Goal: Register for event/course: Register for event/course

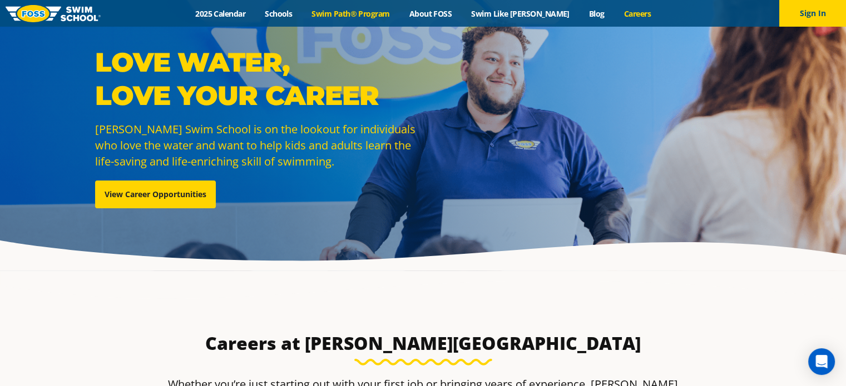
click at [381, 15] on link "Swim Path® Program" at bounding box center [350, 13] width 97 height 11
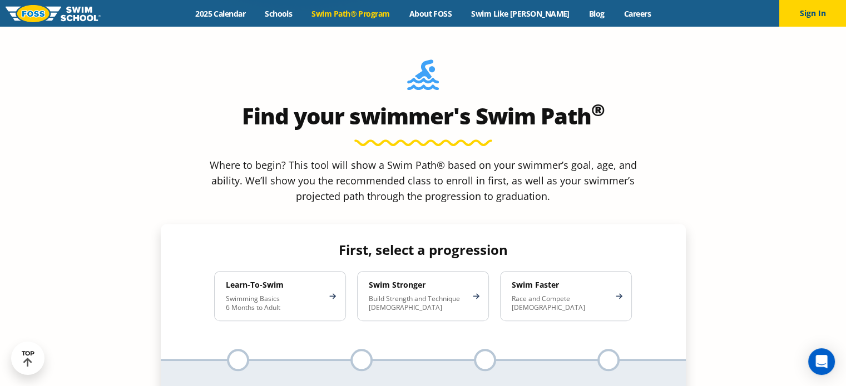
scroll to position [967, 0]
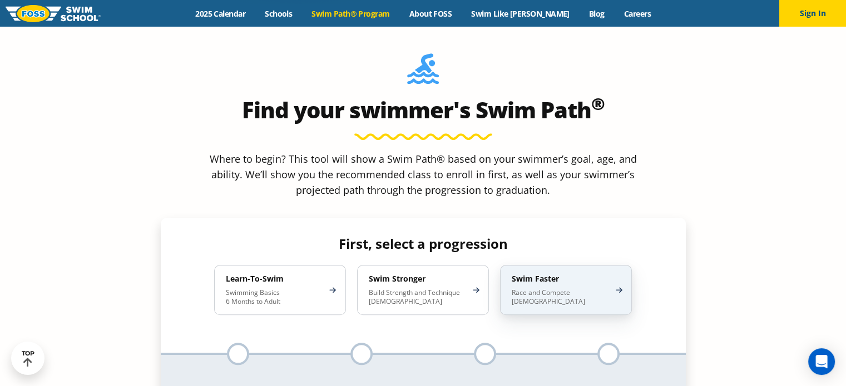
click at [575, 289] on p "Race and Compete 8-17 Years Old" at bounding box center [559, 298] width 97 height 18
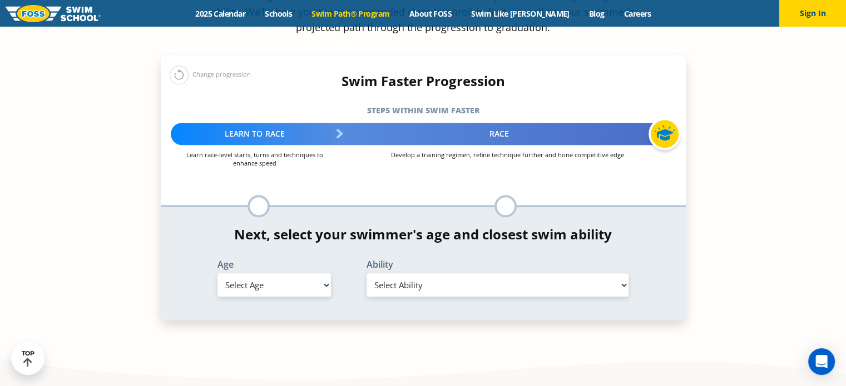
scroll to position [1140, 0]
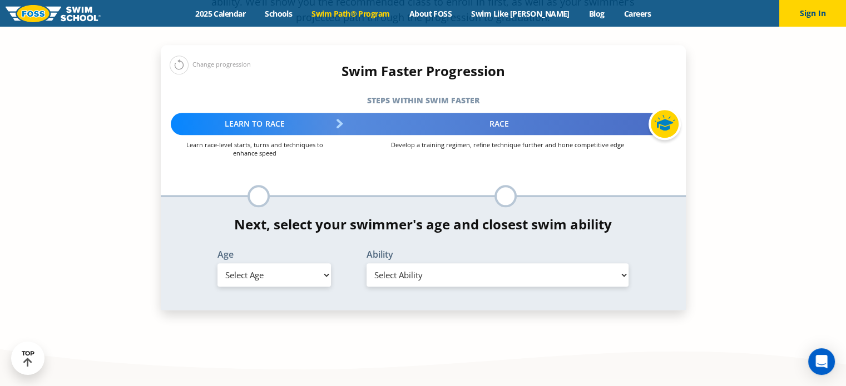
click at [320, 264] on select "Select Age [DEMOGRAPHIC_DATA] months - 1 year 1 year 2 years 3 years 4 years 5 …" at bounding box center [273, 275] width 113 height 23
select select "13-years-"
click at [217, 264] on select "Select Age [DEMOGRAPHIC_DATA] months - 1 year 1 year 2 years 3 years 4 years 5 …" at bounding box center [273, 275] width 113 height 23
click at [425, 264] on select "Select Ability First in-water experience When in the water, reliant on a life j…" at bounding box center [497, 275] width 262 height 23
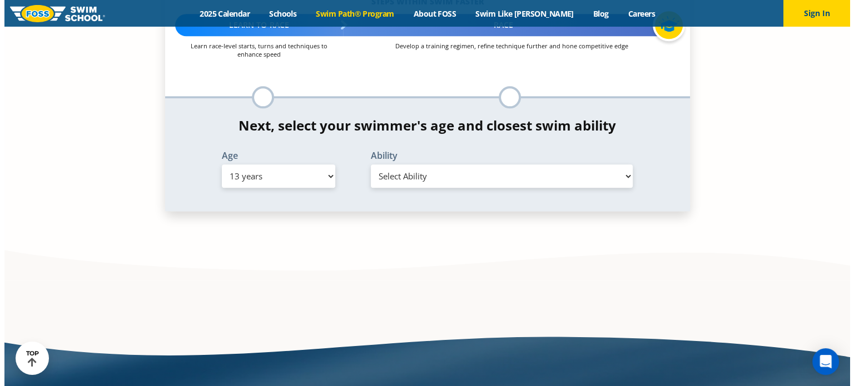
scroll to position [1240, 0]
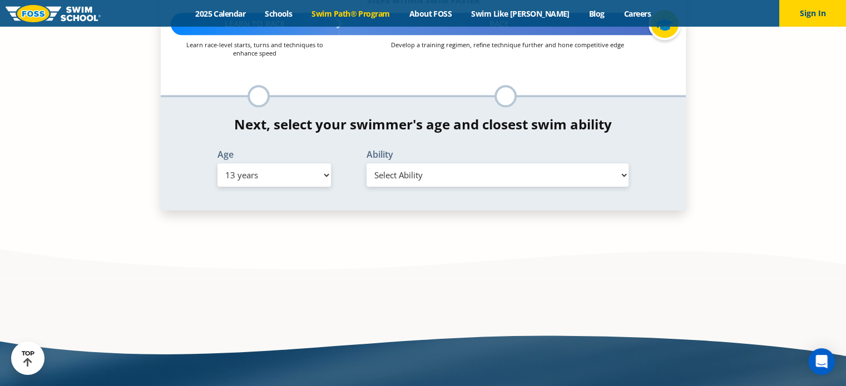
click at [465, 163] on select "Select Ability First in-water experience When in the water, reliant on a life j…" at bounding box center [497, 174] width 262 height 23
select select "13-years--able-to-swim-each-stroke---front-crawl-and-backstroke-60-ft-and-breas…"
click at [366, 163] on select "Select Ability First in-water experience When in the water, reliant on a life j…" at bounding box center [497, 174] width 262 height 23
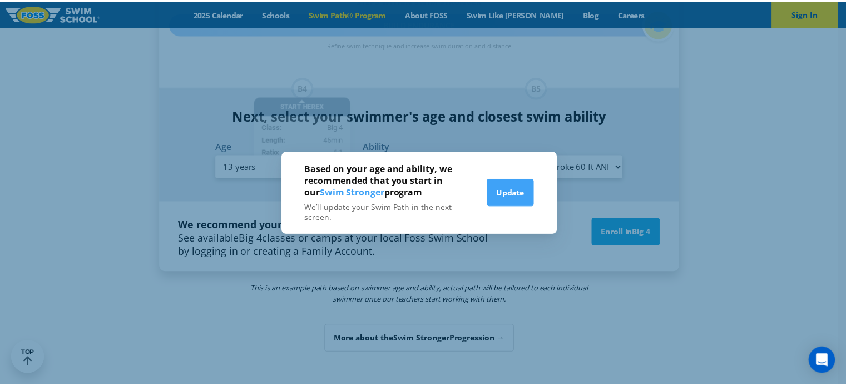
scroll to position [1231, 0]
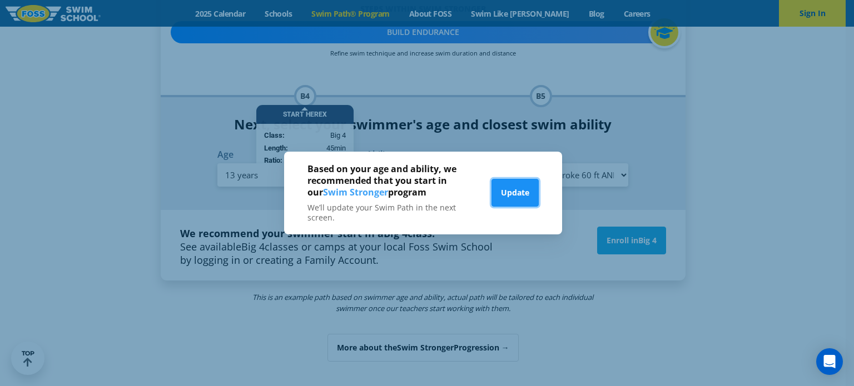
click at [519, 191] on button "Update" at bounding box center [514, 193] width 47 height 28
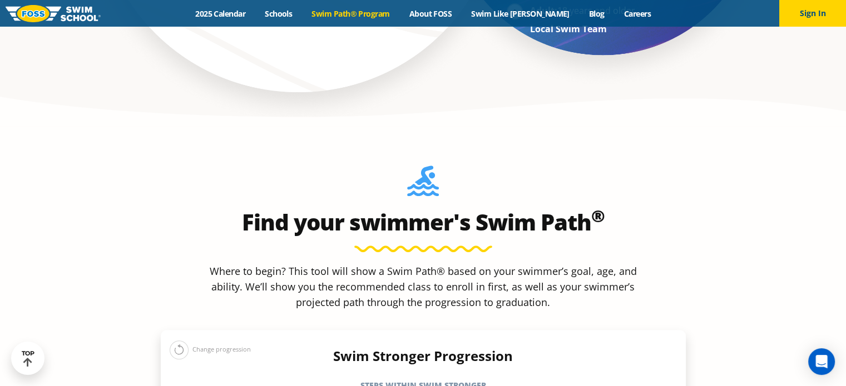
scroll to position [847, 0]
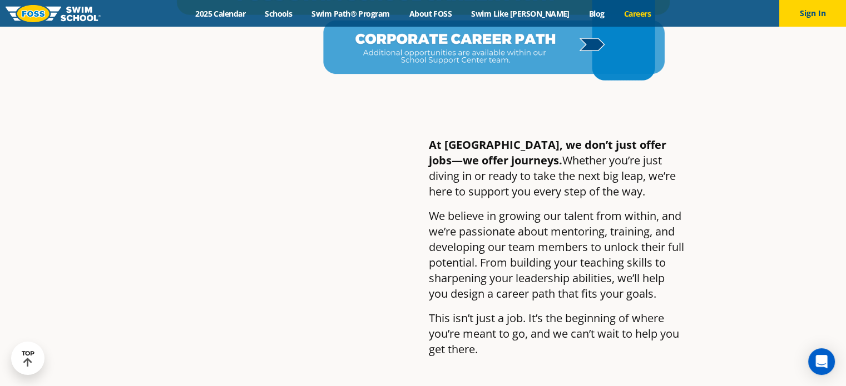
scroll to position [2341, 0]
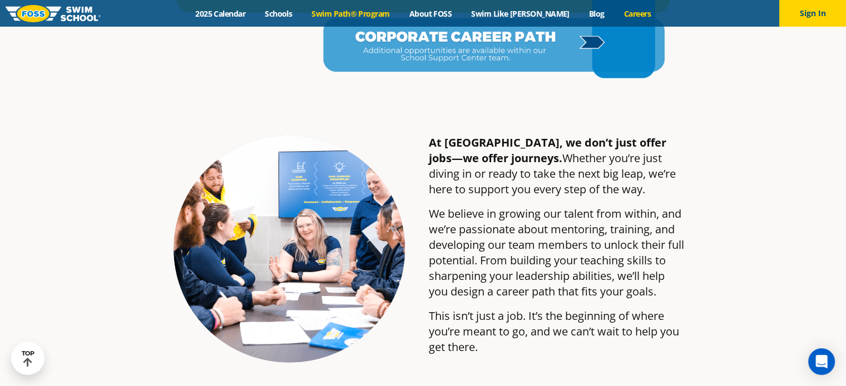
click at [381, 9] on link "Swim Path® Program" at bounding box center [350, 13] width 97 height 11
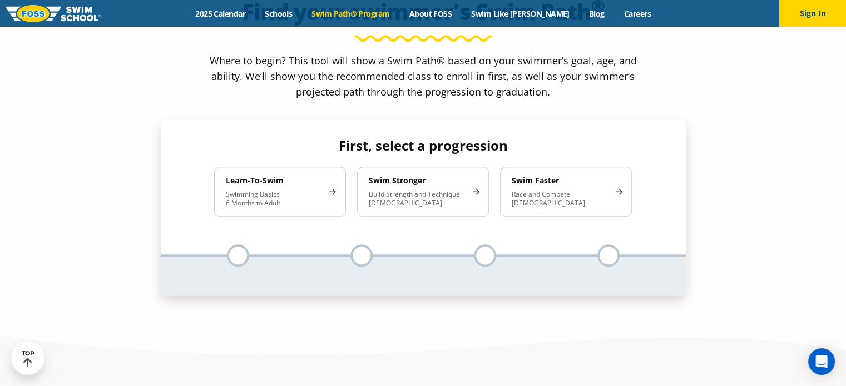
scroll to position [1022, 0]
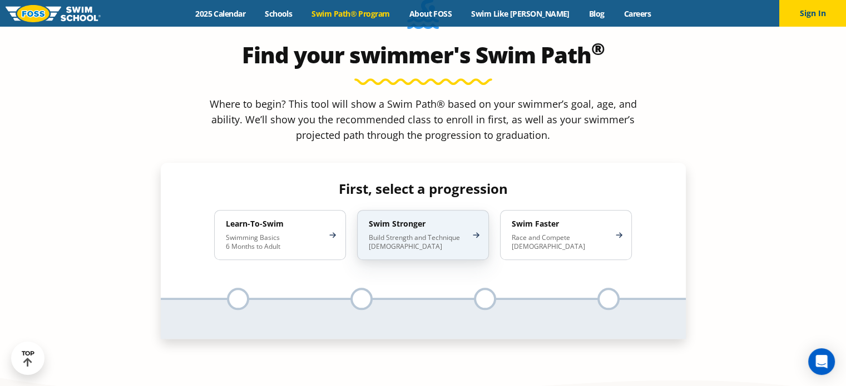
click at [402, 233] on p "Build Strength and Technique [DEMOGRAPHIC_DATA]" at bounding box center [417, 242] width 97 height 18
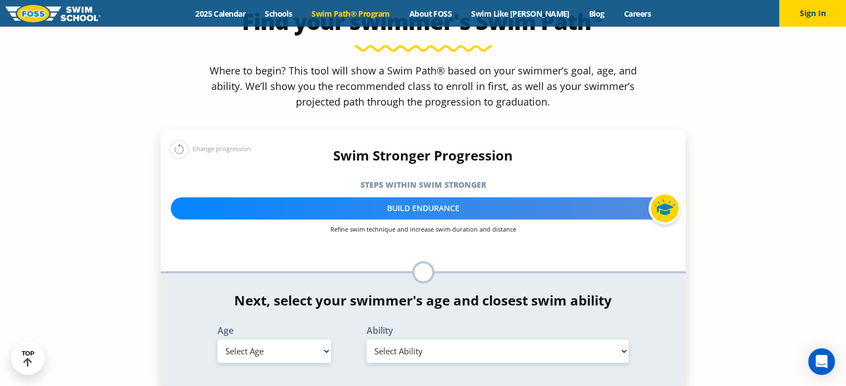
scroll to position [1058, 0]
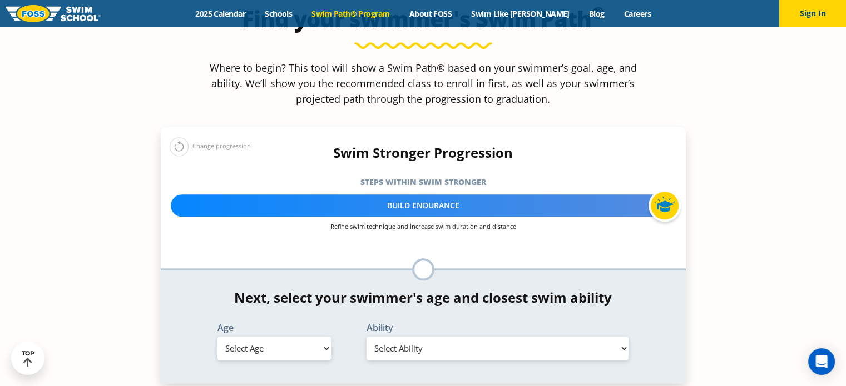
click at [275, 337] on select "Select Age [DEMOGRAPHIC_DATA] months - 1 year 1 year 2 years 3 years 4 years 5 …" at bounding box center [273, 348] width 113 height 23
select select "13-years-"
click at [217, 337] on select "Select Age [DEMOGRAPHIC_DATA] months - 1 year 1 year 2 years 3 years 4 years 5 …" at bounding box center [273, 348] width 113 height 23
click at [551, 337] on select "Select Ability First in-water experience When in the water, reliant on a life j…" at bounding box center [497, 348] width 262 height 23
select select "13-years--able-to-swim-each-stroke---front-crawl-and-backstroke-60-ft-and-breas…"
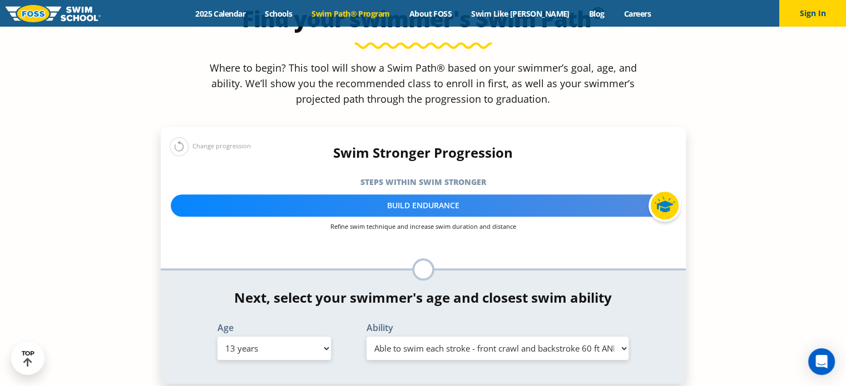
click at [366, 337] on select "Select Ability First in-water experience When in the water, reliant on a life j…" at bounding box center [497, 348] width 262 height 23
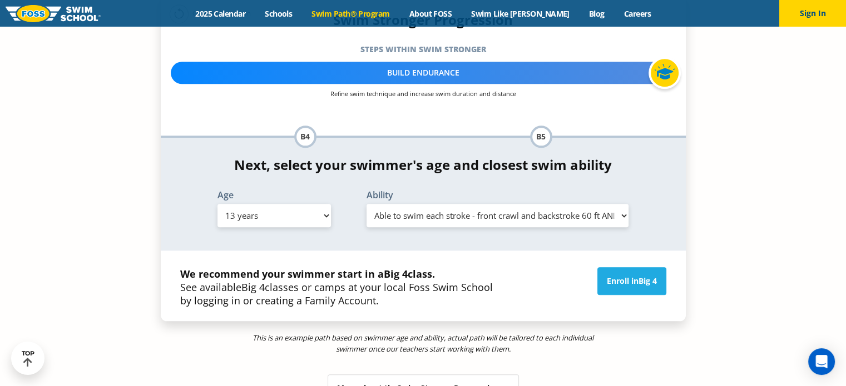
scroll to position [1196, 0]
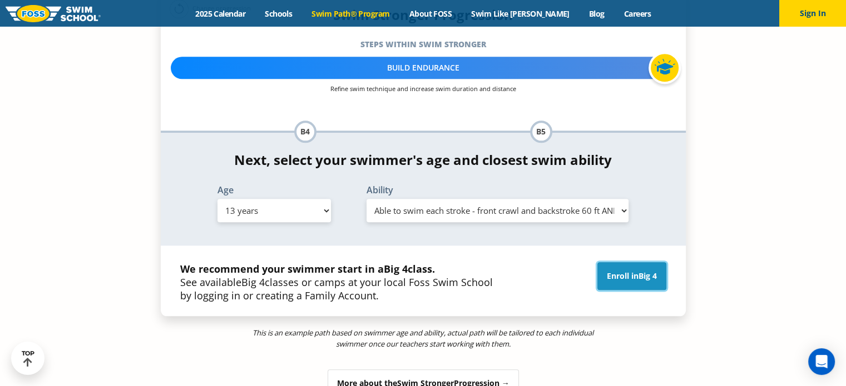
click at [614, 262] on link "Enroll in Big 4" at bounding box center [631, 276] width 69 height 28
